Goal: Information Seeking & Learning: Learn about a topic

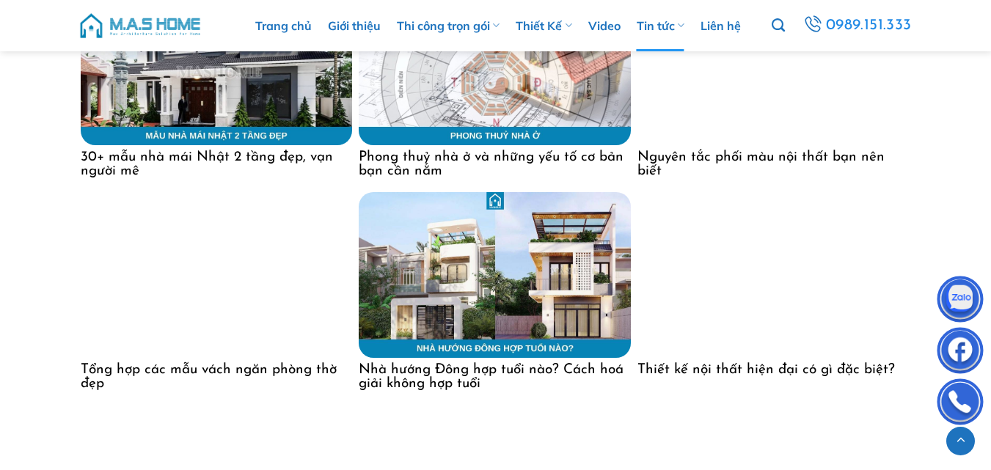
scroll to position [7045, 0]
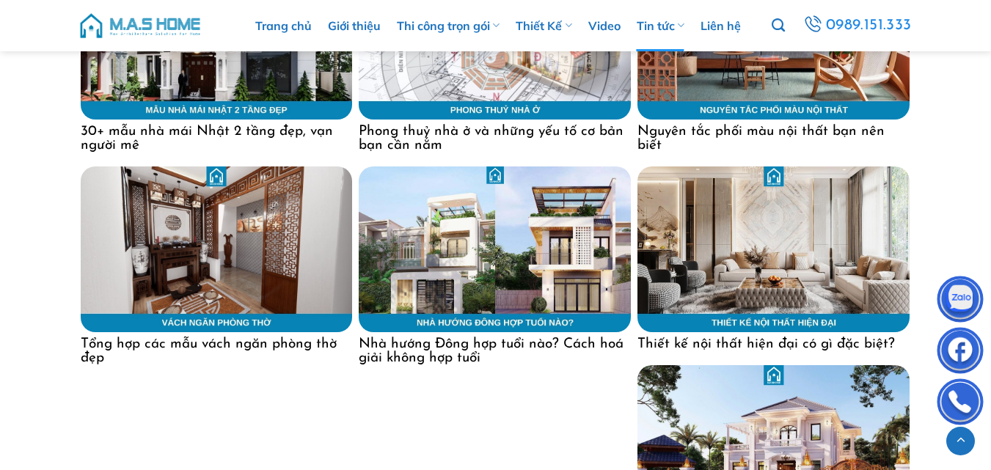
click at [445, 178] on img at bounding box center [495, 250] width 272 height 166
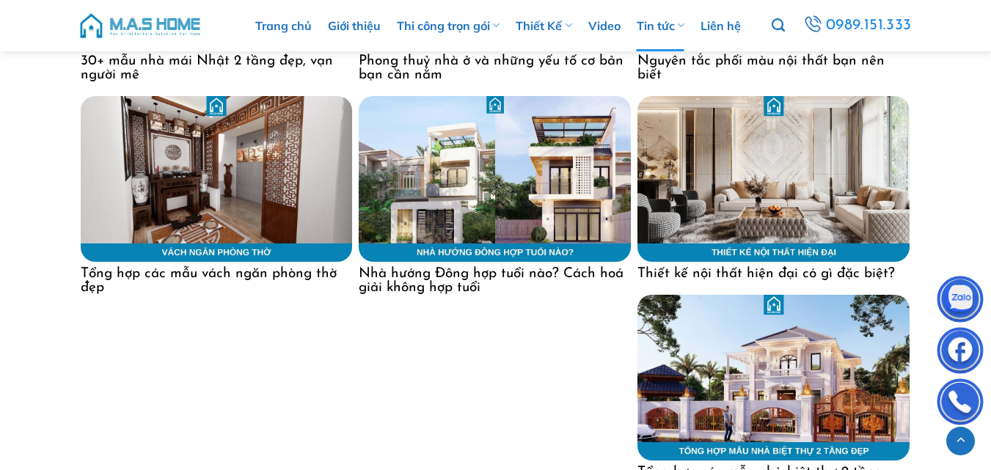
scroll to position [7119, 0]
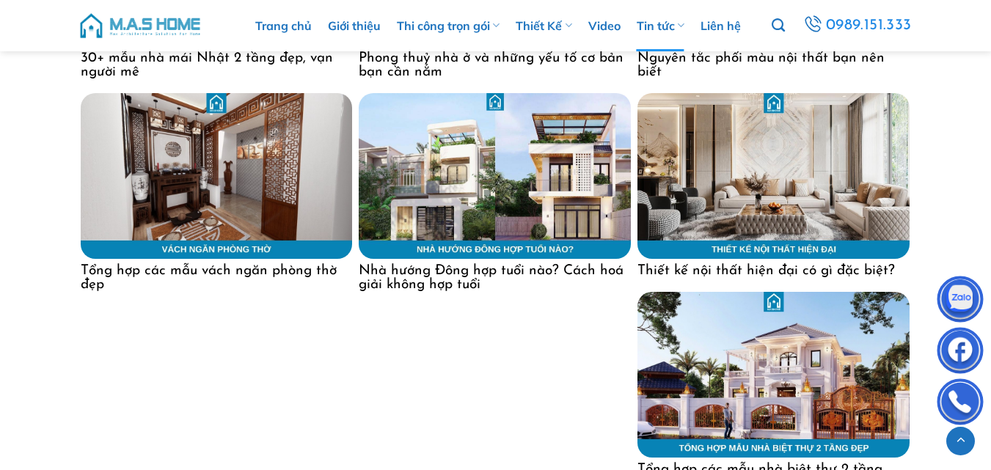
click at [434, 259] on h4 "Nhà hướng Đông hợp tuổi nào? Cách hoá giải không hợp tuổi" at bounding box center [495, 275] width 272 height 33
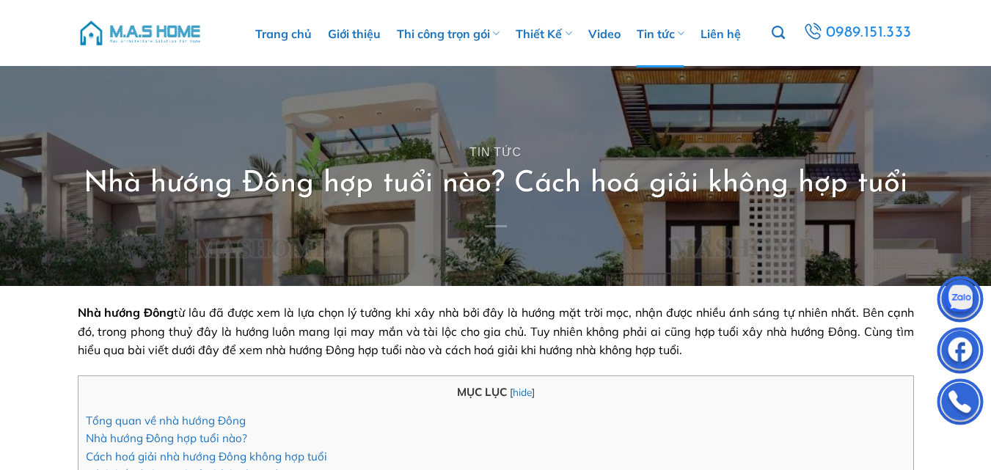
click at [343, 138] on div "Tin tức Nhà hướng Đông hợp tuổi nào? Cách hoá giải không hợp tuổi" at bounding box center [496, 176] width 859 height 220
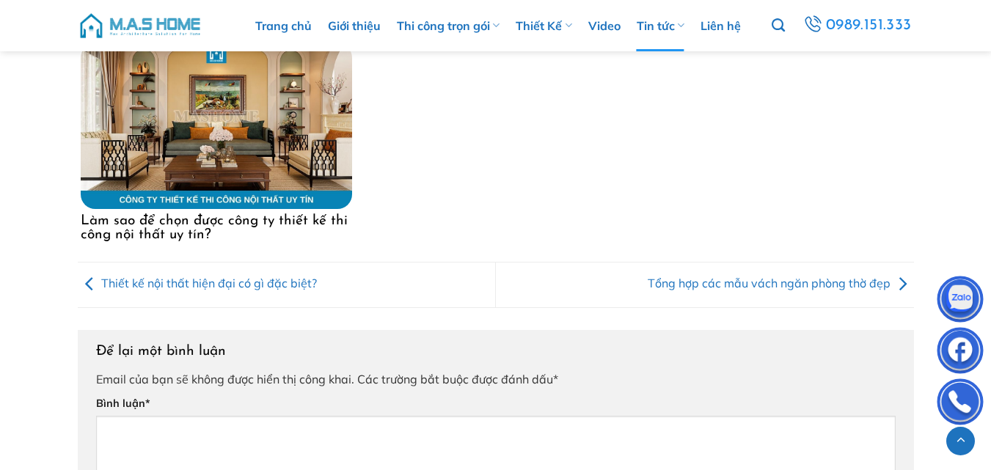
scroll to position [5944, 0]
